Goal: Find specific page/section: Find specific page/section

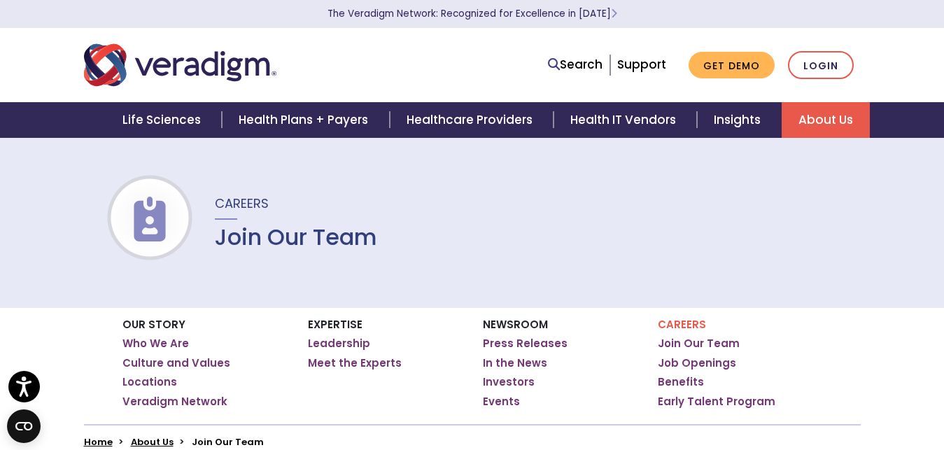
click at [151, 220] on img at bounding box center [150, 219] width 90 height 45
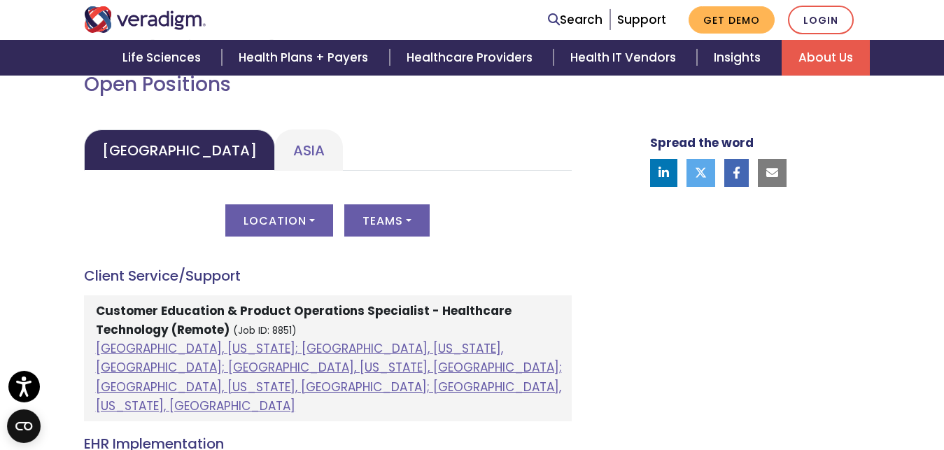
scroll to position [642, 0]
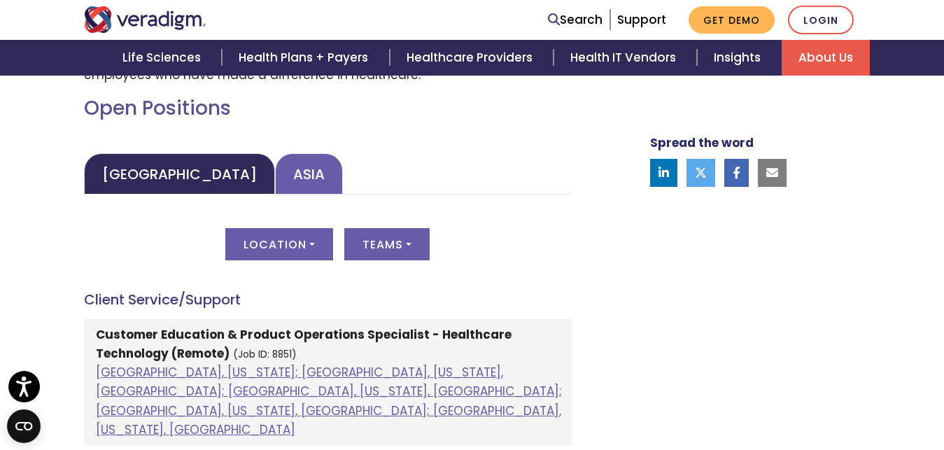
click at [275, 183] on link "Asia" at bounding box center [309, 173] width 68 height 41
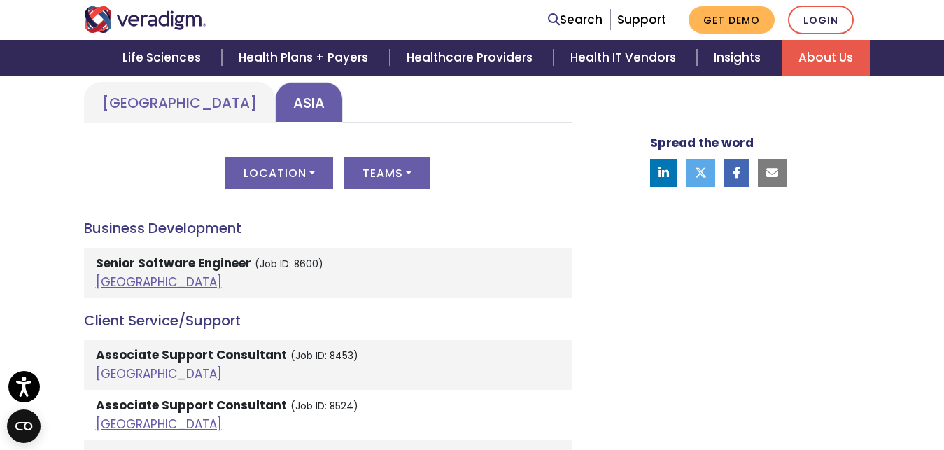
scroll to position [785, 0]
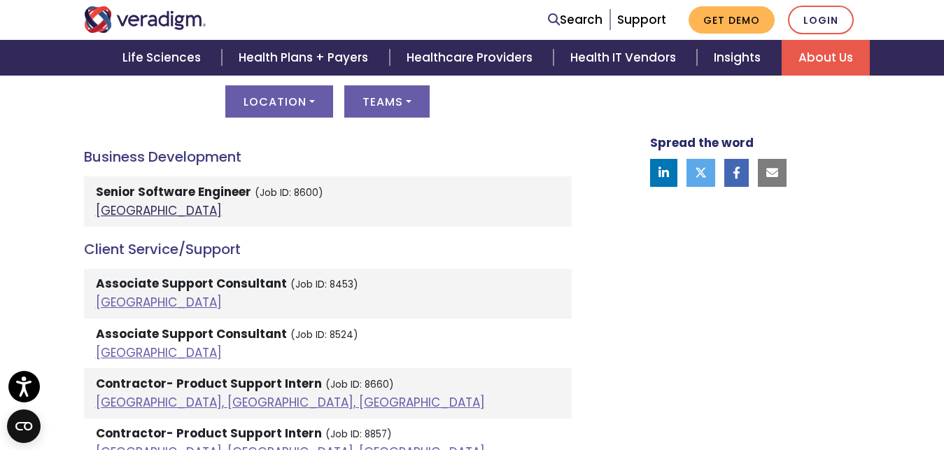
click at [113, 206] on link "India" at bounding box center [159, 210] width 126 height 17
click at [156, 183] on li "Senior Software Engineer (Job ID: 8600) India" at bounding box center [328, 201] width 488 height 50
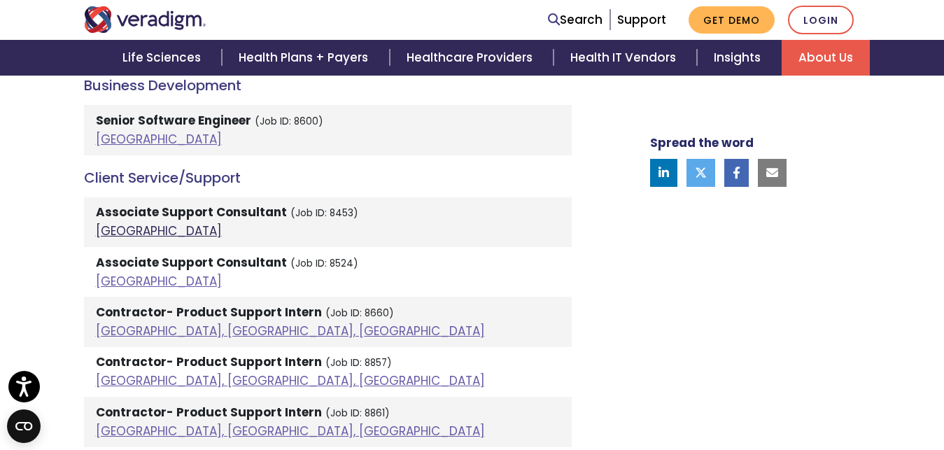
click at [115, 226] on link "India" at bounding box center [159, 230] width 126 height 17
click at [119, 281] on link "India" at bounding box center [159, 281] width 126 height 17
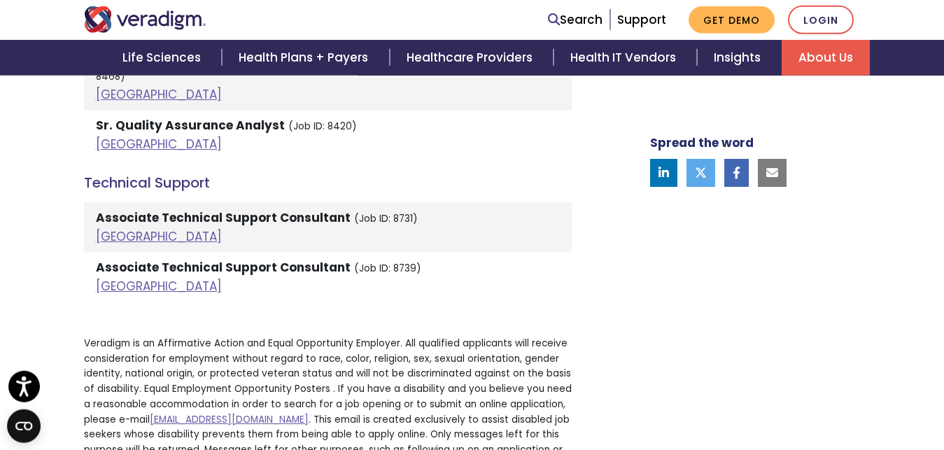
scroll to position [2783, 0]
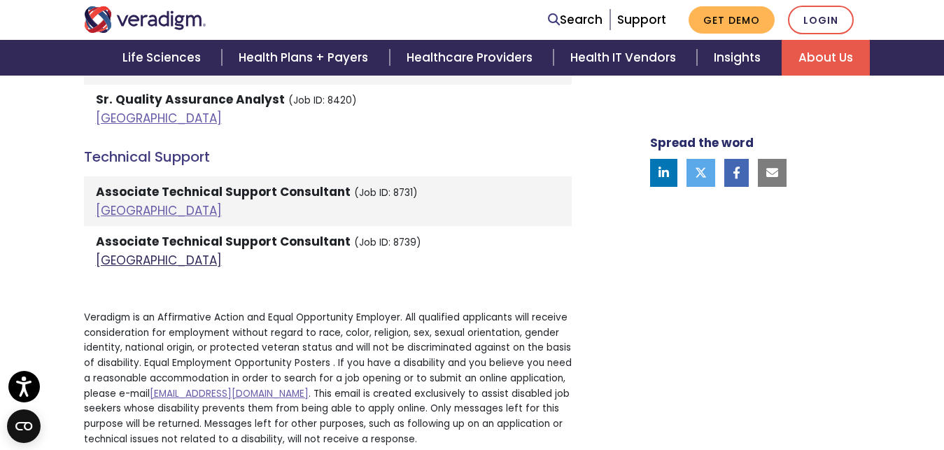
click at [101, 252] on link "India" at bounding box center [159, 260] width 126 height 17
